Goal: Check status: Check status

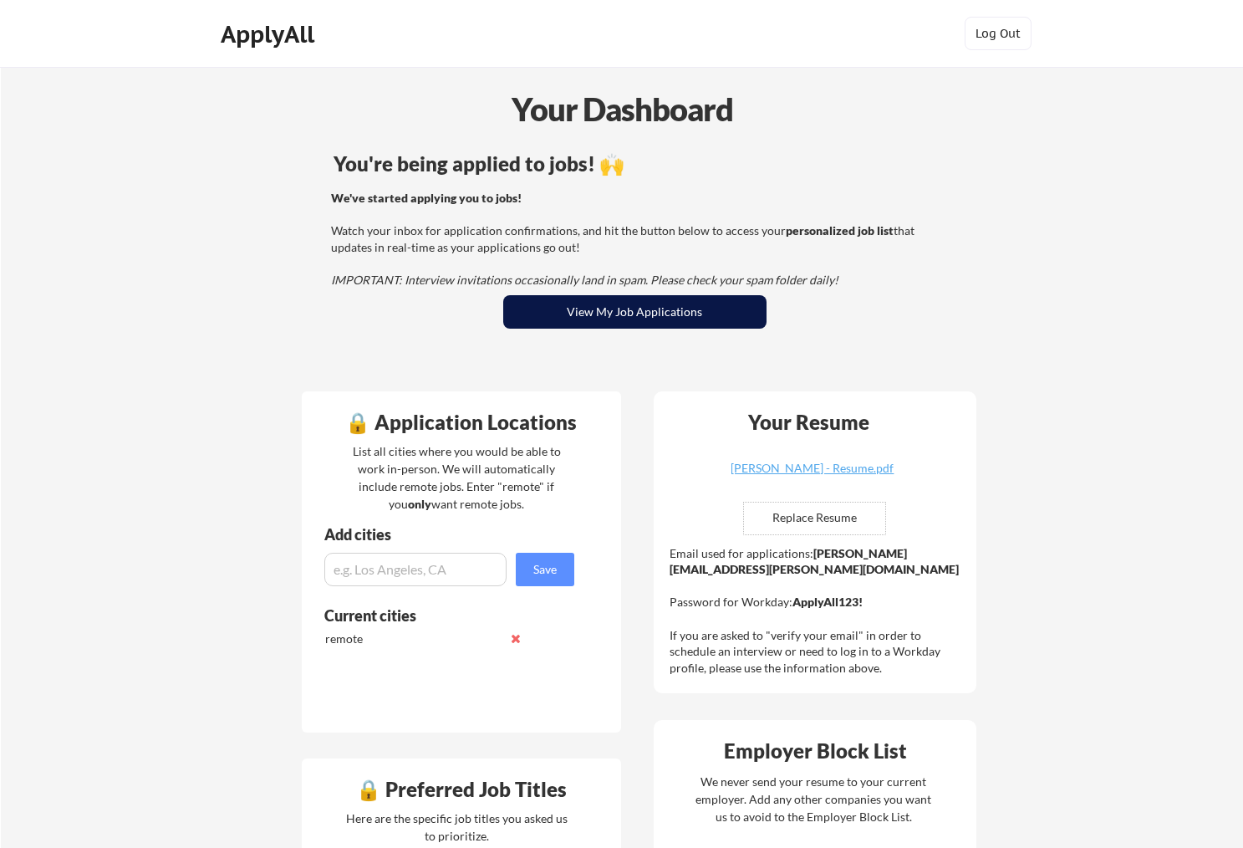
click at [612, 303] on button "View My Job Applications" at bounding box center [634, 311] width 263 height 33
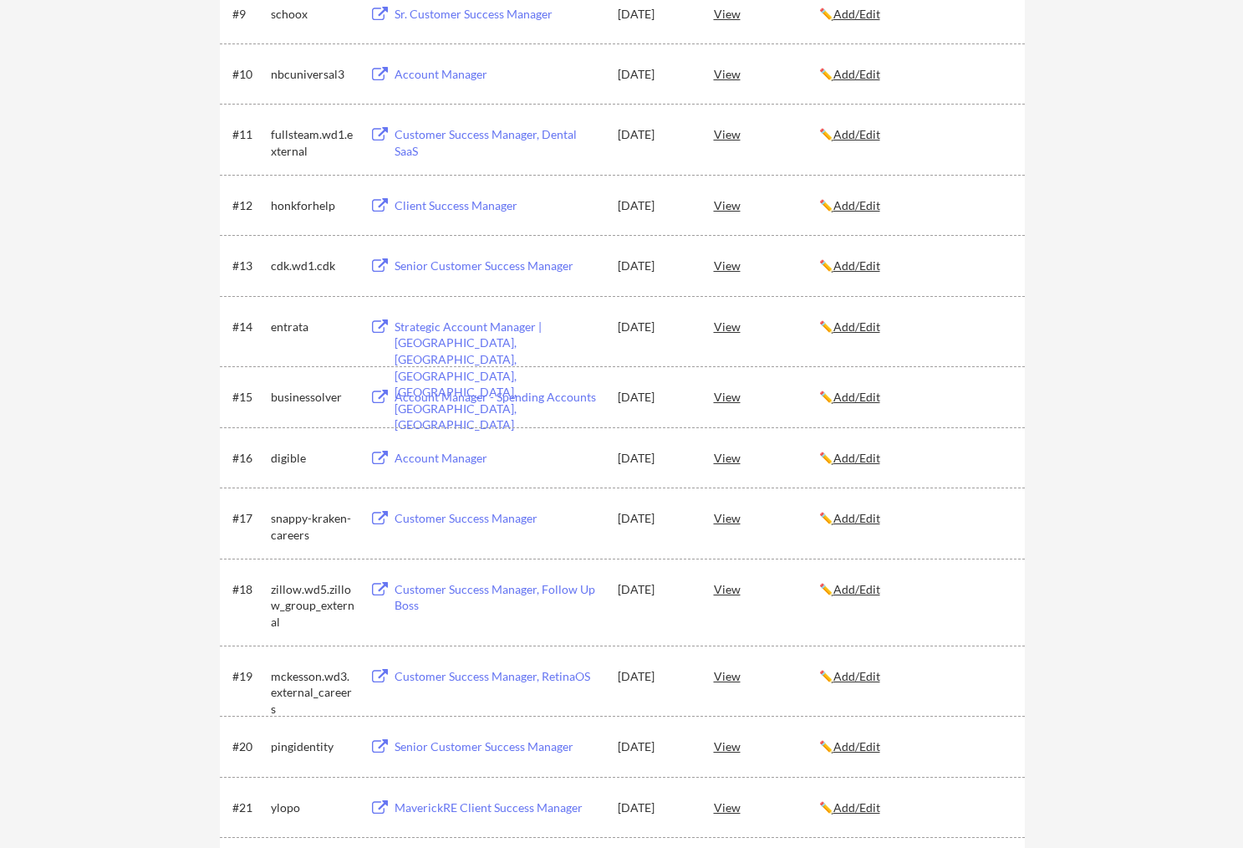
scroll to position [962, 0]
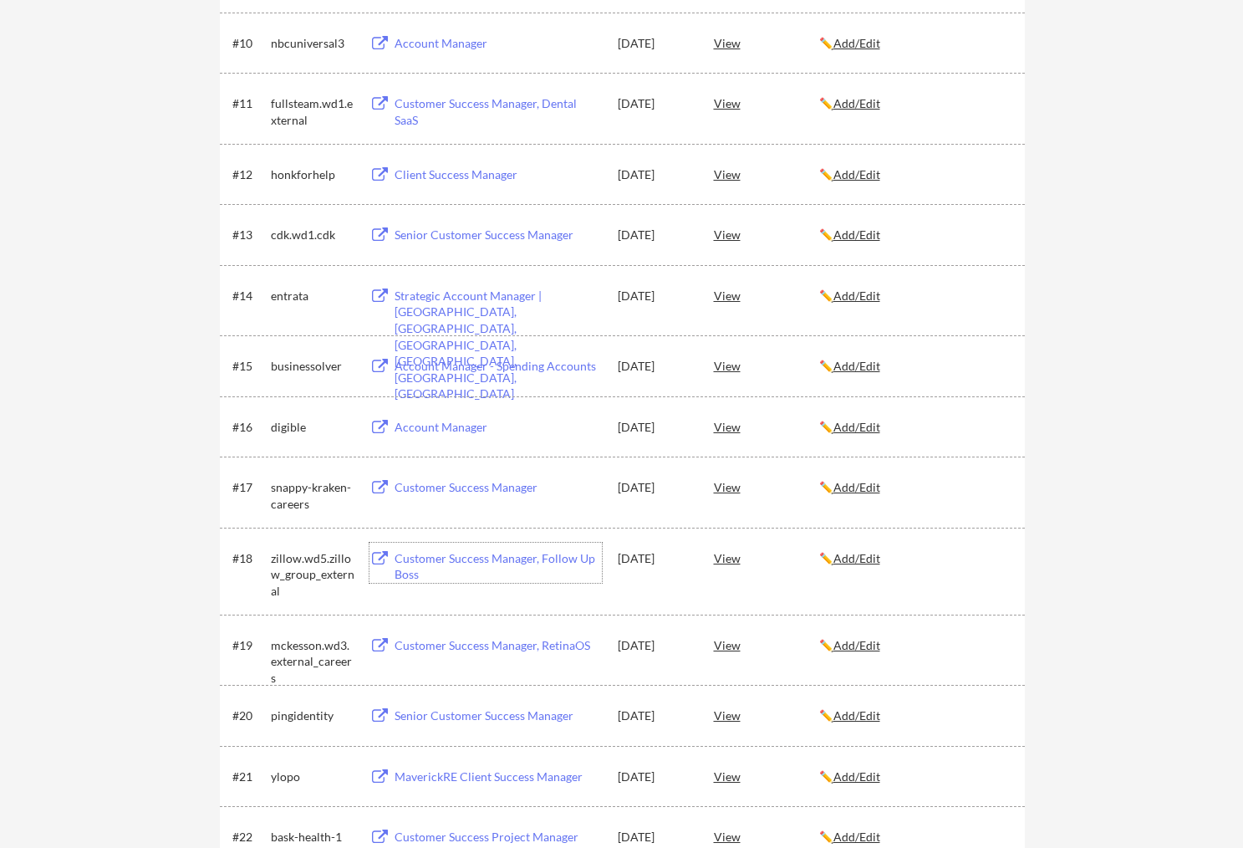
click at [504, 563] on div "Customer Success Manager, Follow Up Boss" at bounding box center [498, 566] width 207 height 33
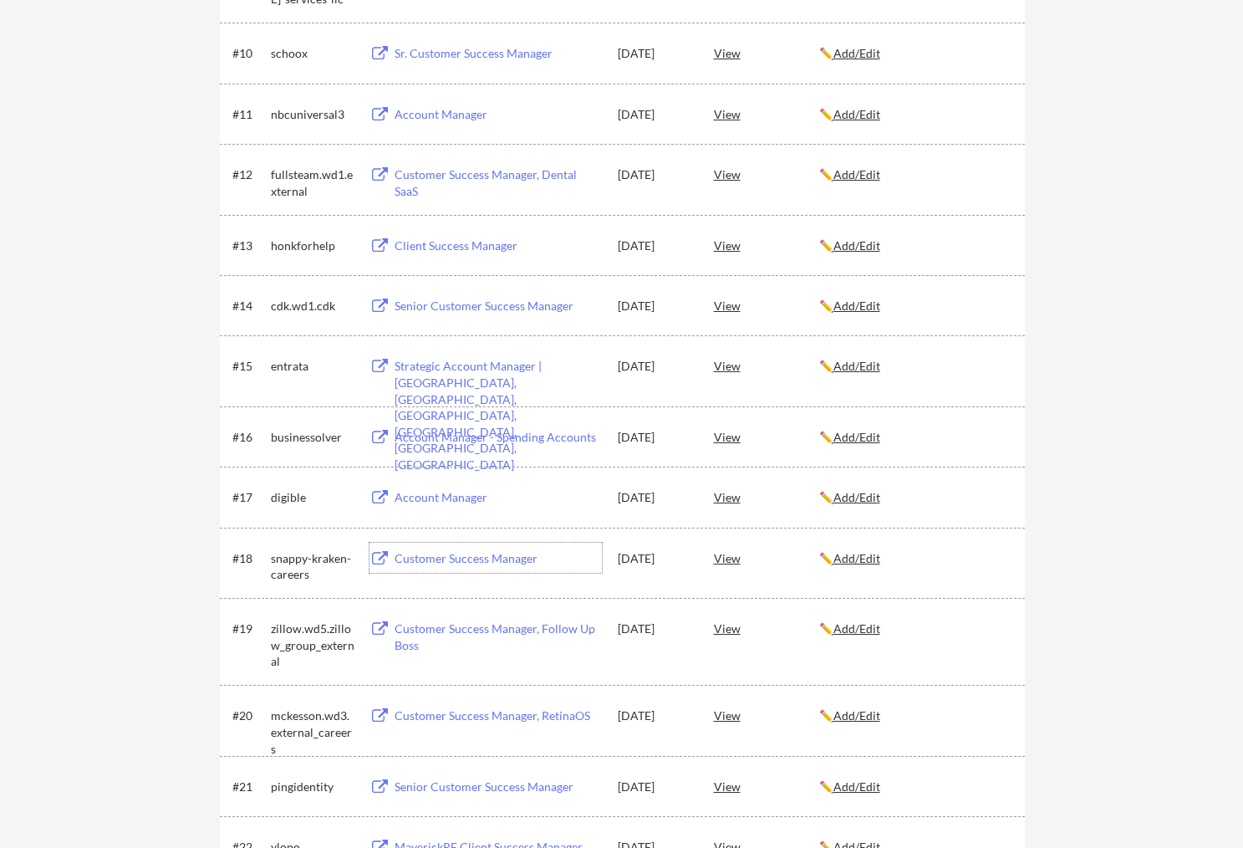
click at [866, 632] on u "Add/Edit" at bounding box center [856, 628] width 47 height 14
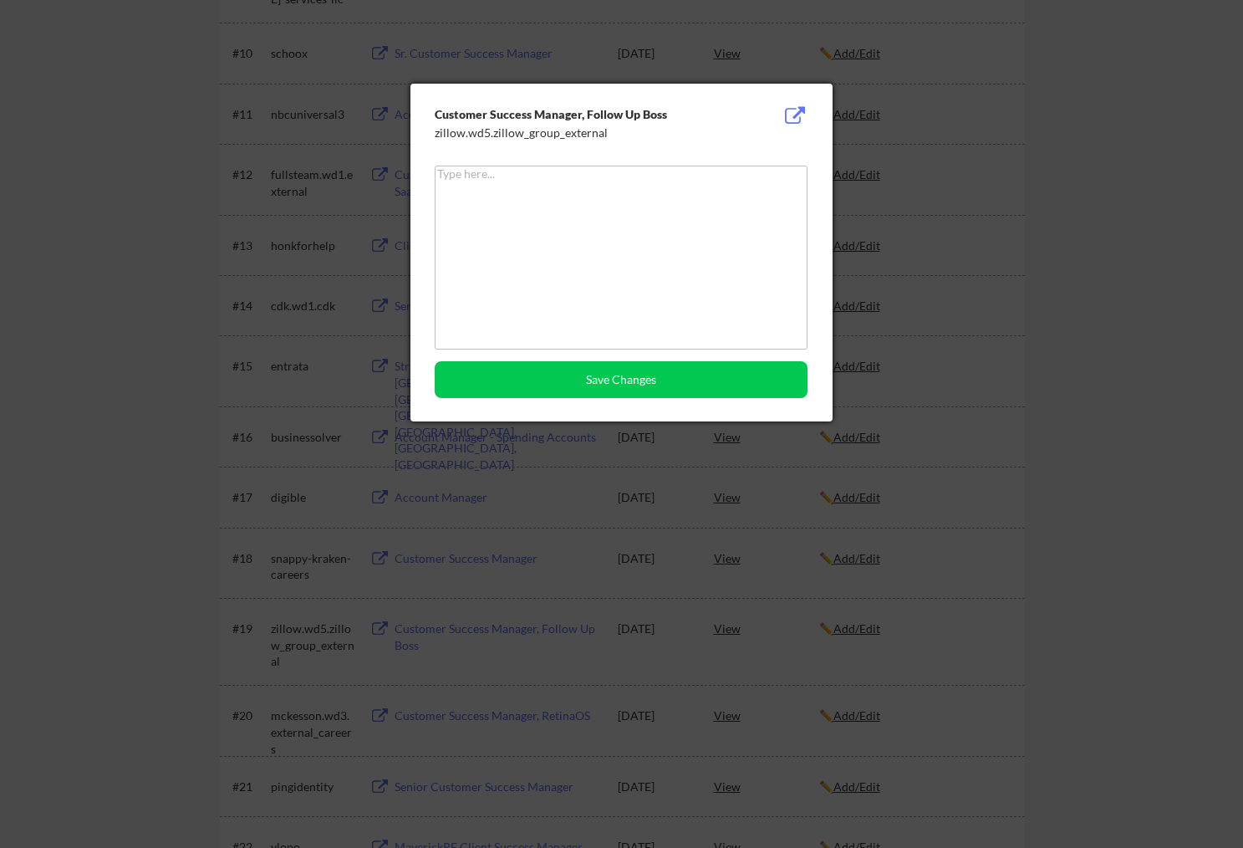
click at [787, 113] on button at bounding box center [795, 116] width 26 height 20
click at [803, 114] on button at bounding box center [795, 116] width 26 height 20
click at [790, 115] on button at bounding box center [795, 116] width 26 height 20
click at [973, 333] on div at bounding box center [621, 424] width 1243 height 848
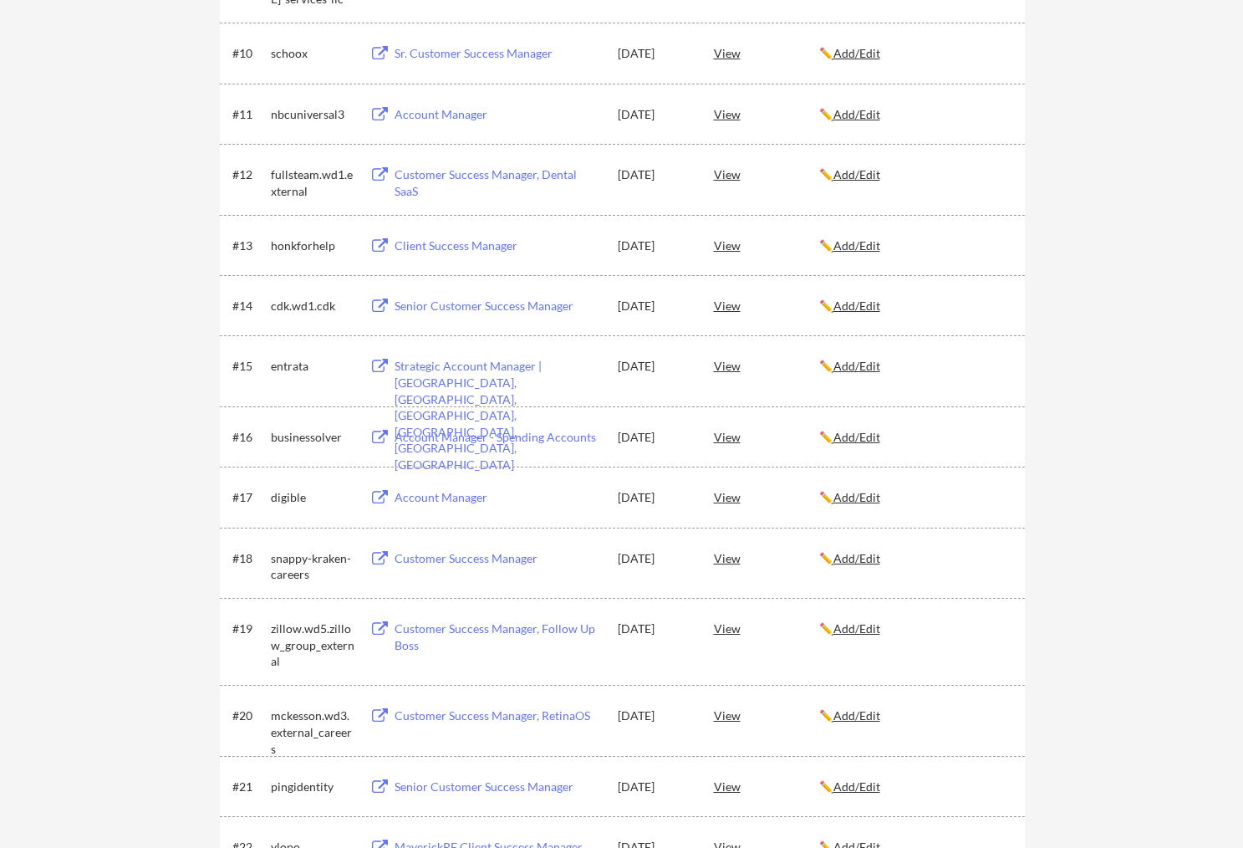
click at [494, 629] on div "Customer Success Manager, Follow Up Boss" at bounding box center [498, 636] width 207 height 33
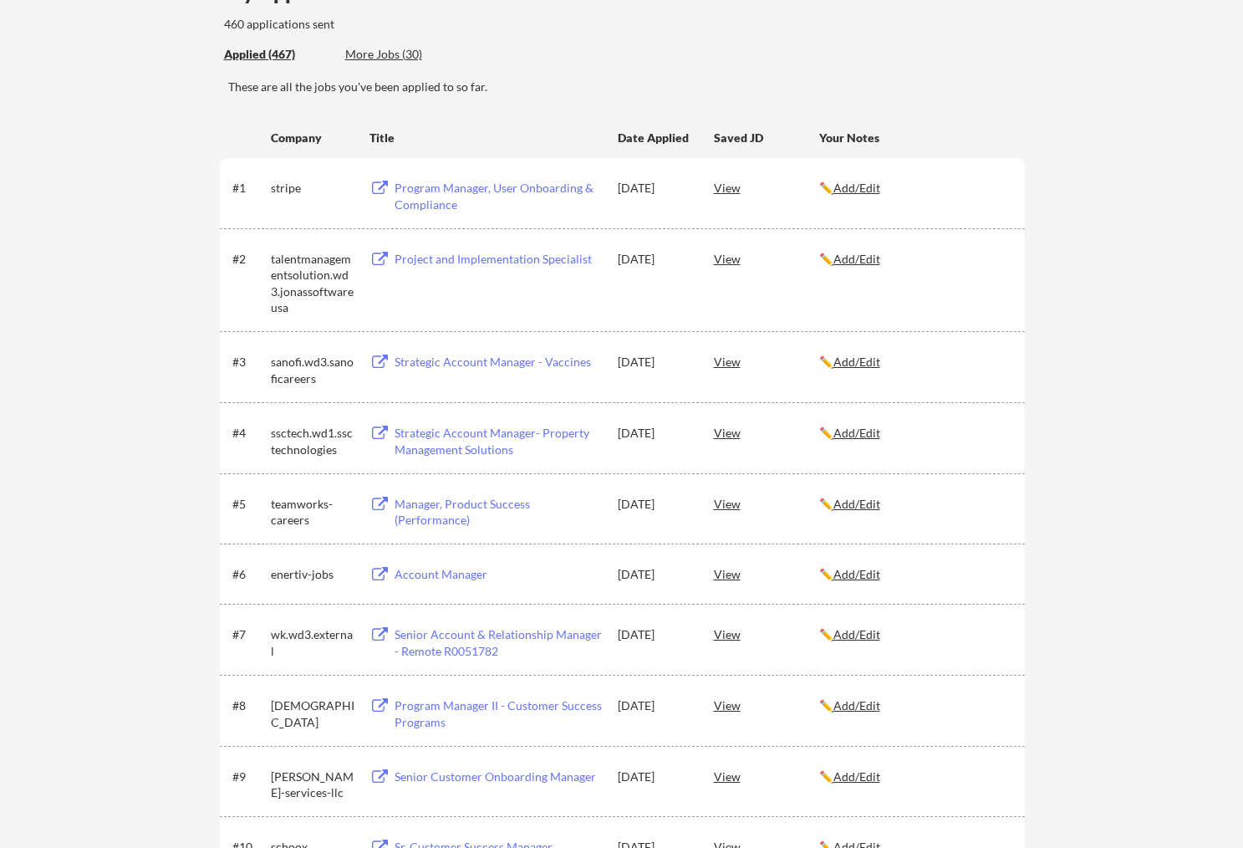
scroll to position [0, 0]
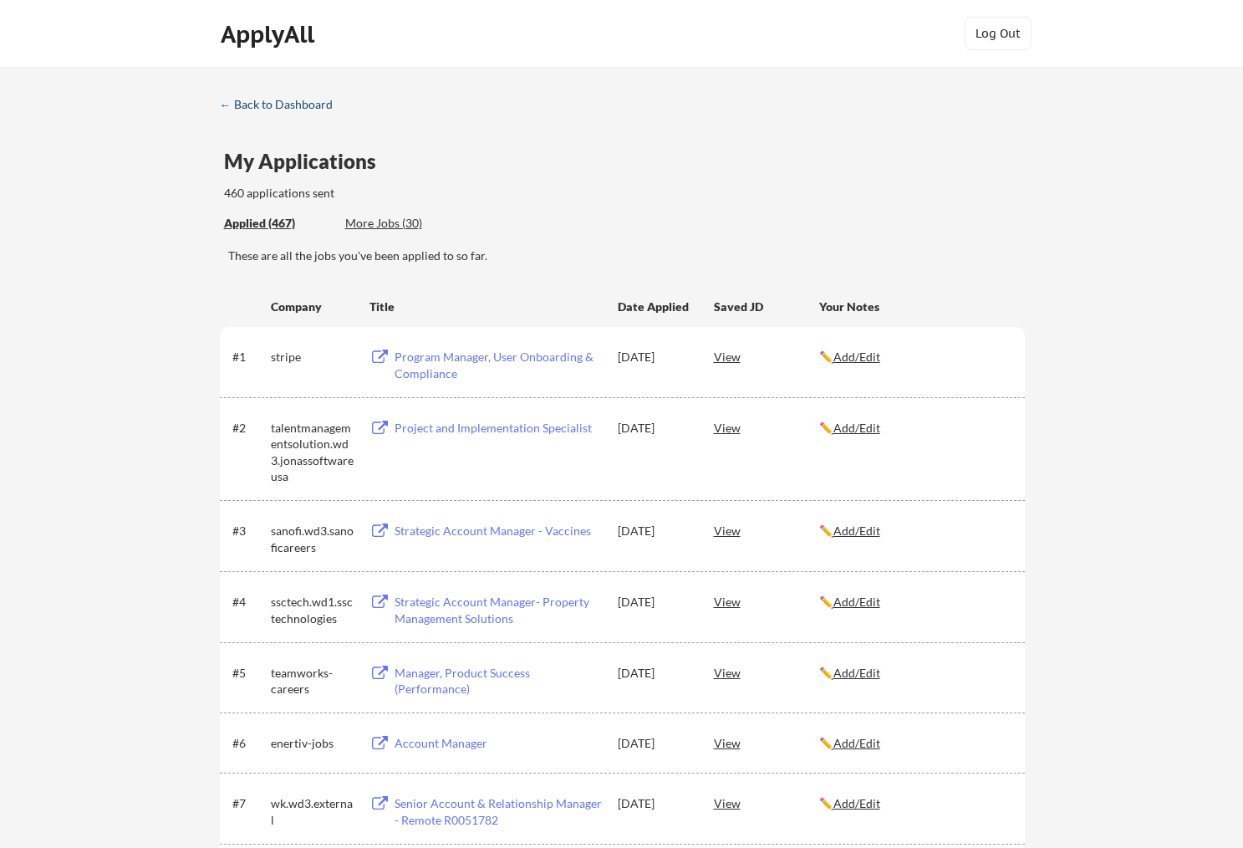
click at [247, 105] on div "← Back to Dashboard" at bounding box center [282, 105] width 125 height 12
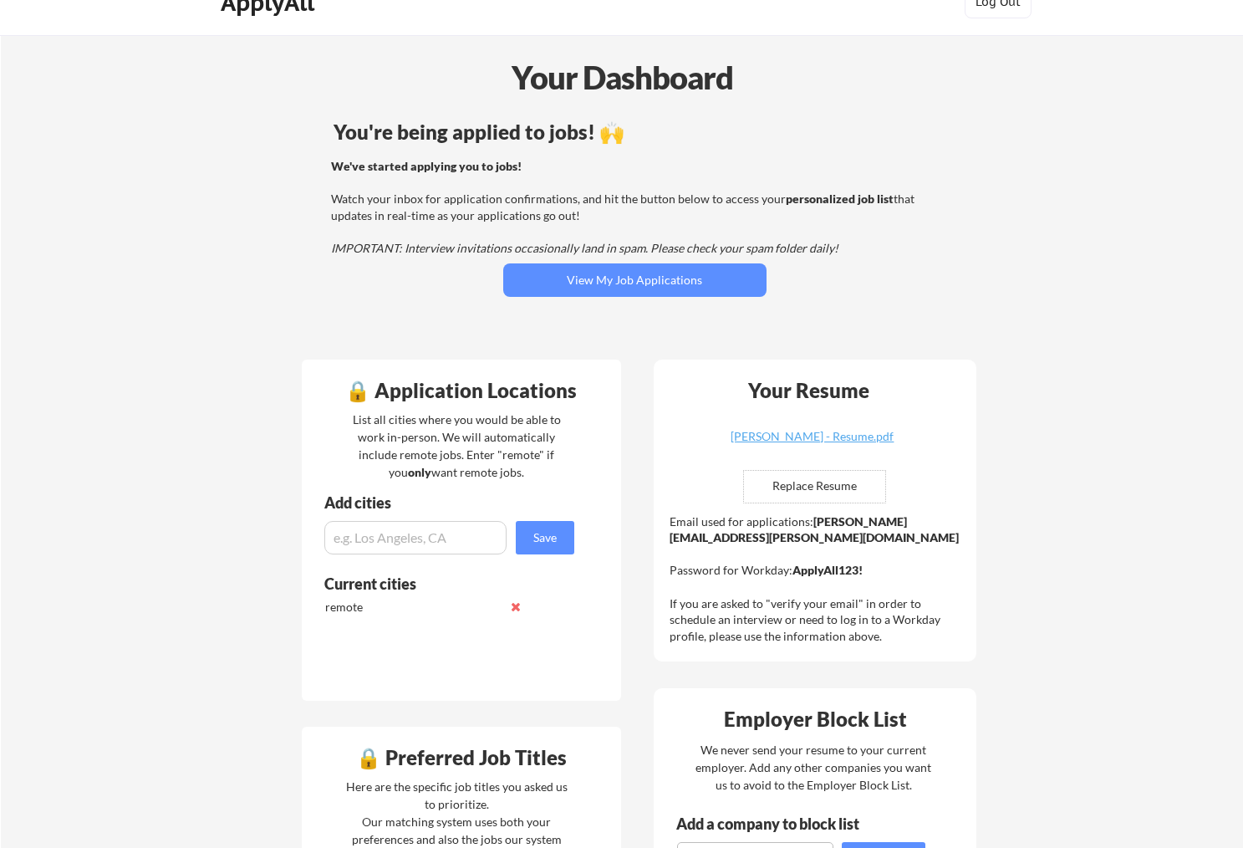
scroll to position [33, 0]
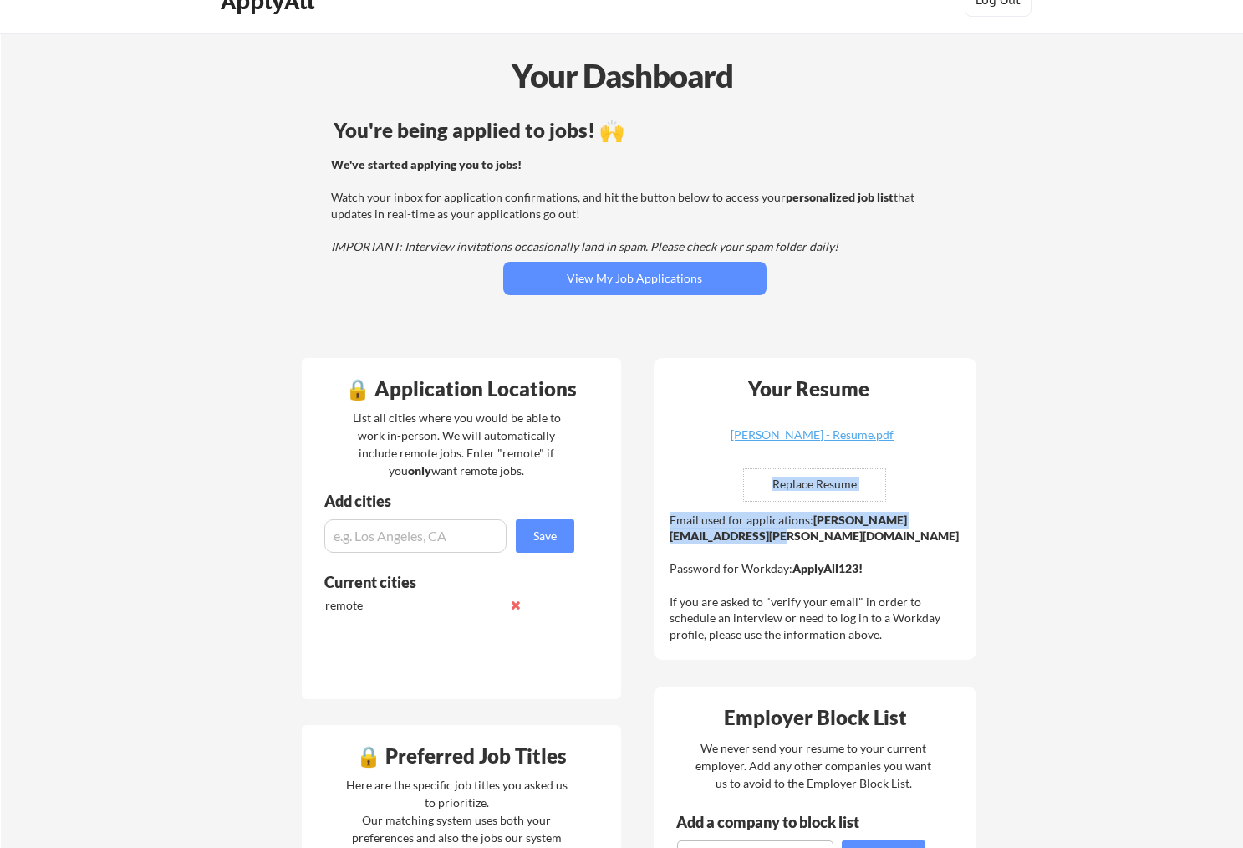
drag, startPoint x: 864, startPoint y: 537, endPoint x: 675, endPoint y: 539, distance: 188.1
click at [668, 540] on div "Your Resume [PERSON_NAME] - Resume.pdf Replace Resume ✅ Replaced! Email used fo…" at bounding box center [815, 509] width 323 height 303
drag, startPoint x: 744, startPoint y: 540, endPoint x: 729, endPoint y: 543, distance: 15.4
click at [744, 540] on strong "[PERSON_NAME][EMAIL_ADDRESS][PERSON_NAME][DOMAIN_NAME]" at bounding box center [814, 527] width 289 height 31
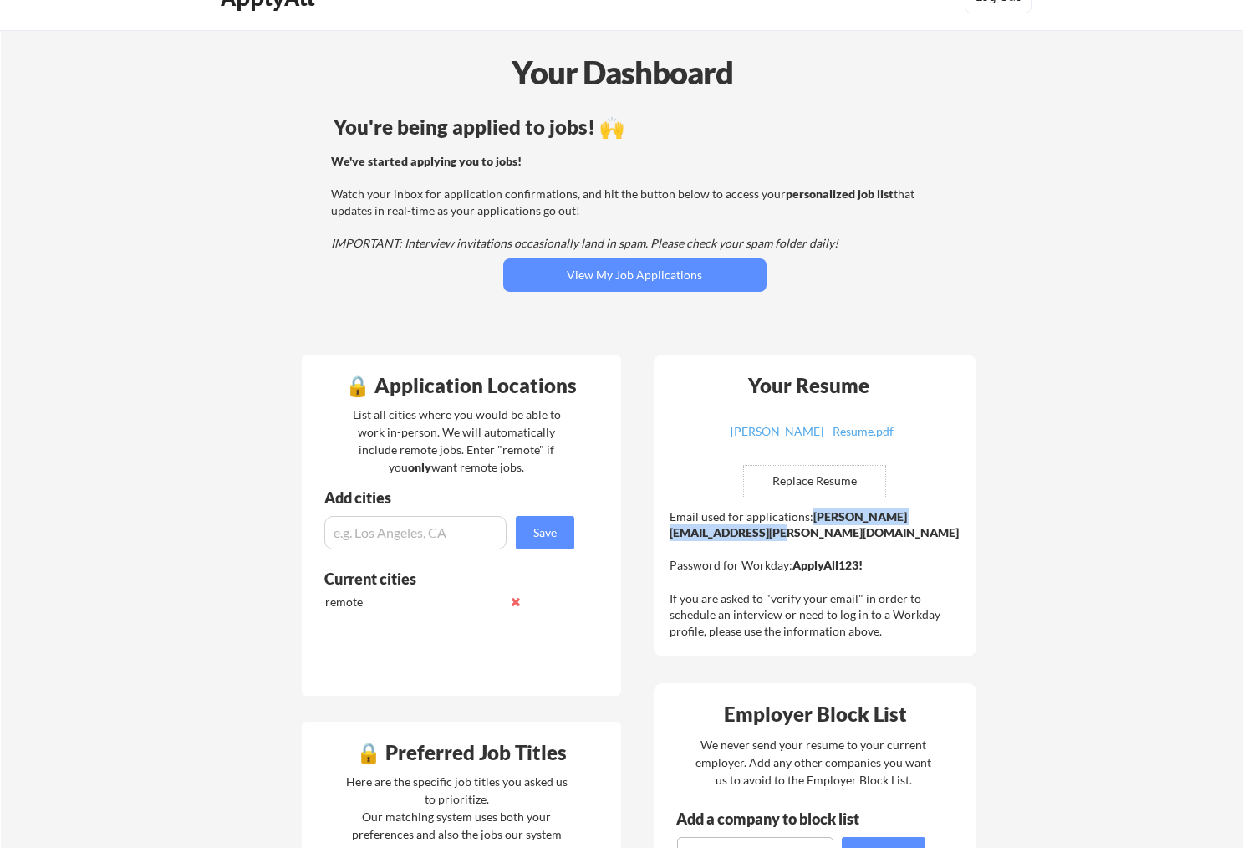
drag, startPoint x: 669, startPoint y: 538, endPoint x: 877, endPoint y: 538, distance: 208.2
click at [859, 540] on div "Email used for applications: [PERSON_NAME][EMAIL_ADDRESS][PERSON_NAME][DOMAIN_N…" at bounding box center [817, 573] width 295 height 131
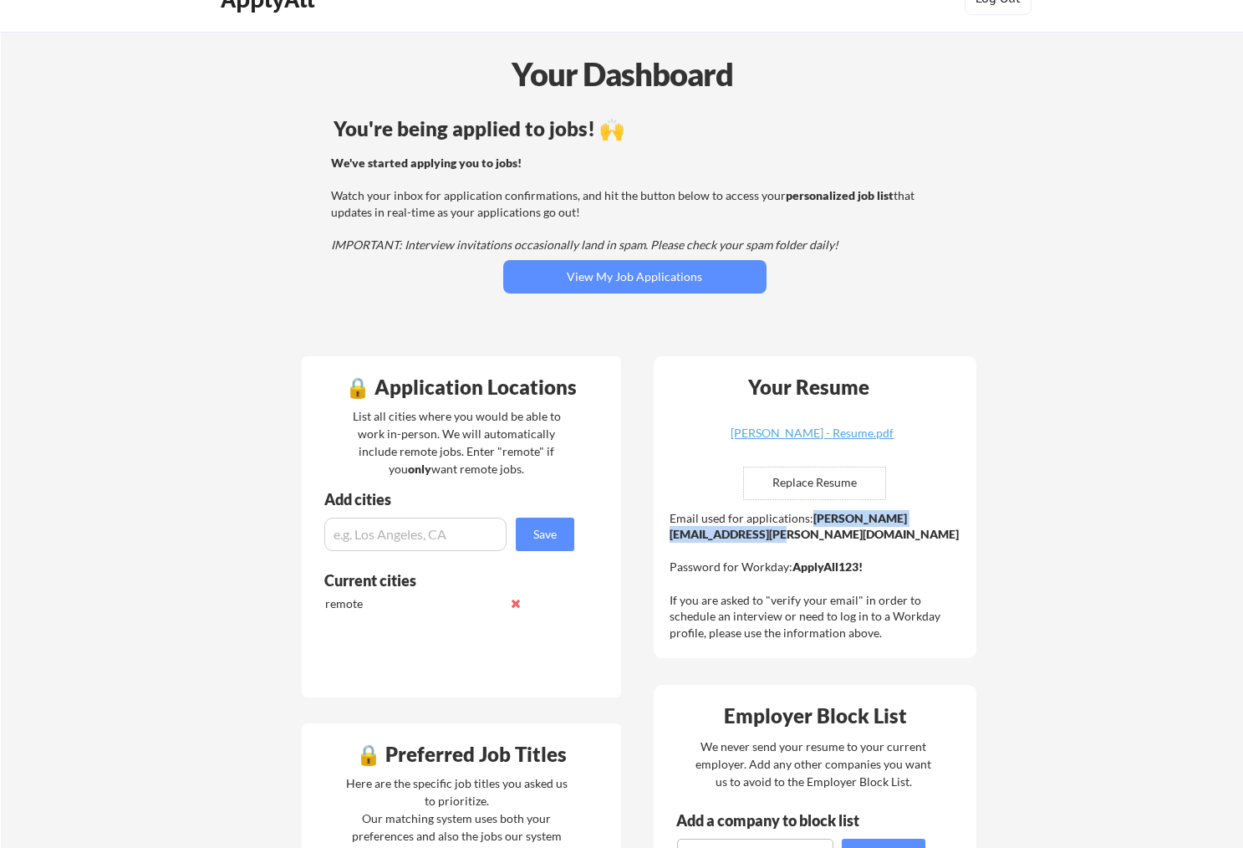
copy strong "[PERSON_NAME][EMAIL_ADDRESS][PERSON_NAME][DOMAIN_NAME]"
drag, startPoint x: 792, startPoint y: 569, endPoint x: 895, endPoint y: 566, distance: 102.9
click at [865, 566] on div "Email used for applications: [PERSON_NAME][EMAIL_ADDRESS][PERSON_NAME][DOMAIN_N…" at bounding box center [817, 575] width 295 height 131
copy strong "ApplyAll123!"
